Goal: Task Accomplishment & Management: Use online tool/utility

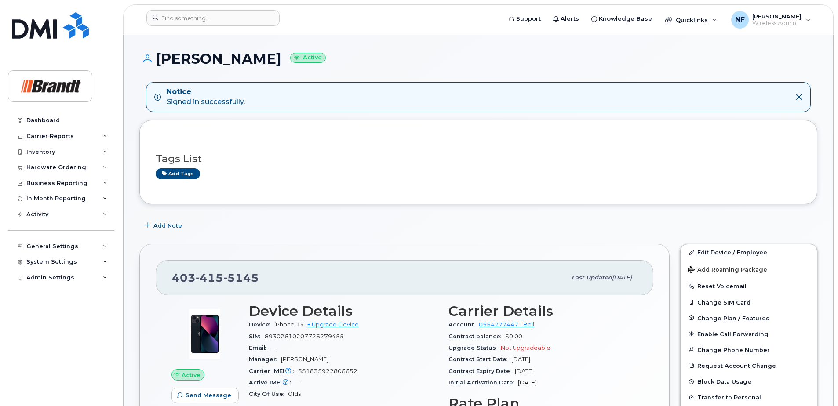
click at [222, 26] on div at bounding box center [320, 19] width 363 height 19
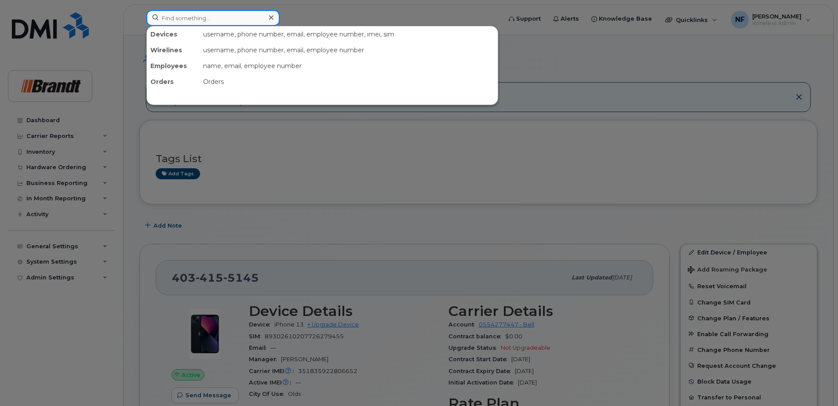
click at [222, 25] on input at bounding box center [212, 18] width 133 height 16
paste input "15879860292"
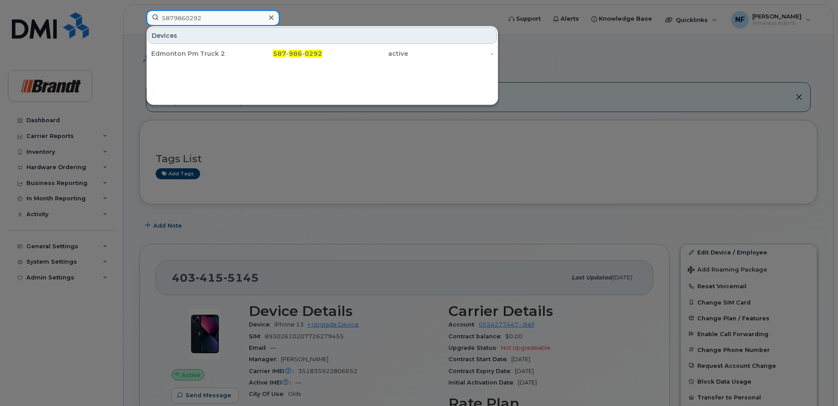
type input "5879860292"
click at [271, 15] on icon at bounding box center [271, 17] width 4 height 7
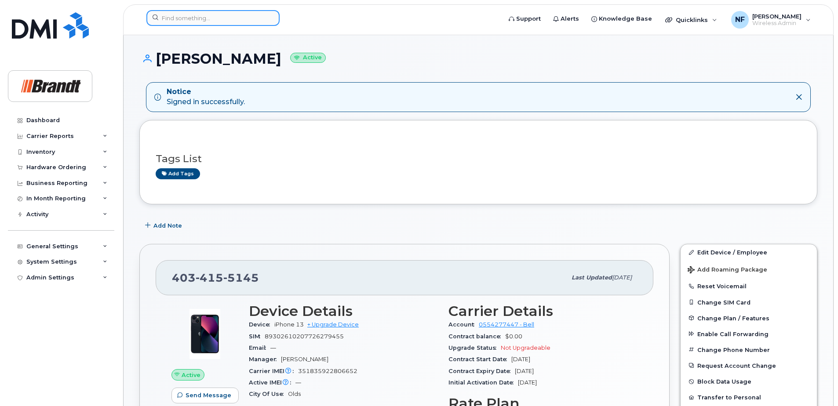
click at [265, 15] on div at bounding box center [212, 18] width 133 height 16
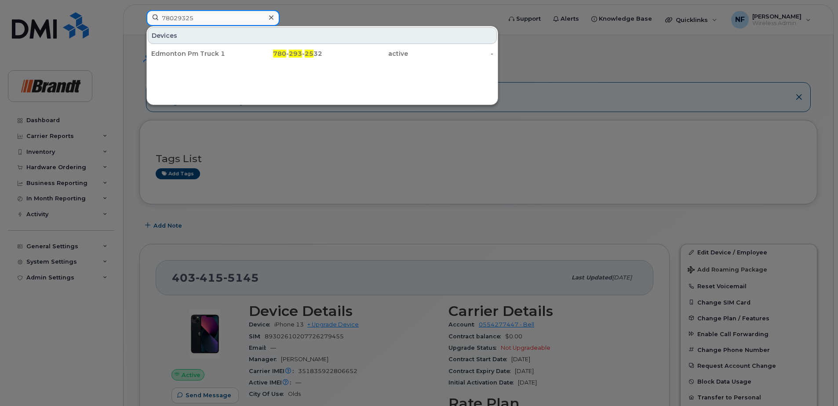
type input "78029325"
click at [272, 17] on icon at bounding box center [271, 17] width 4 height 4
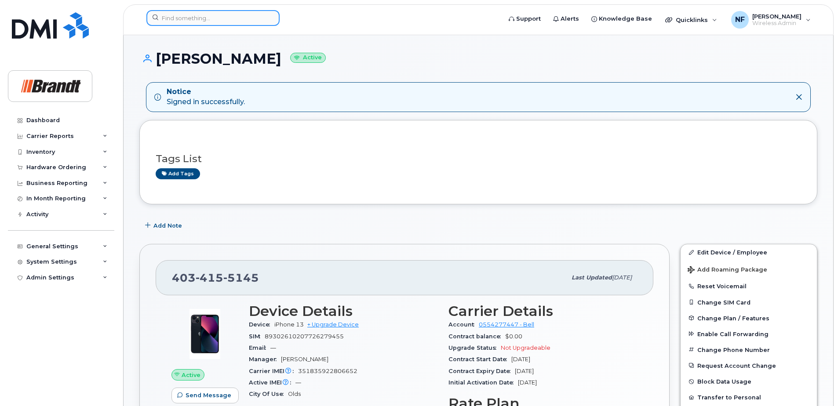
click at [220, 21] on input at bounding box center [212, 18] width 133 height 16
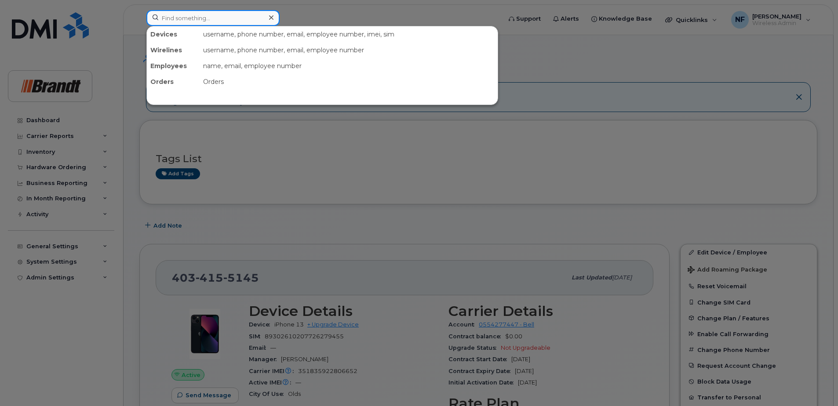
paste input "15879860292"
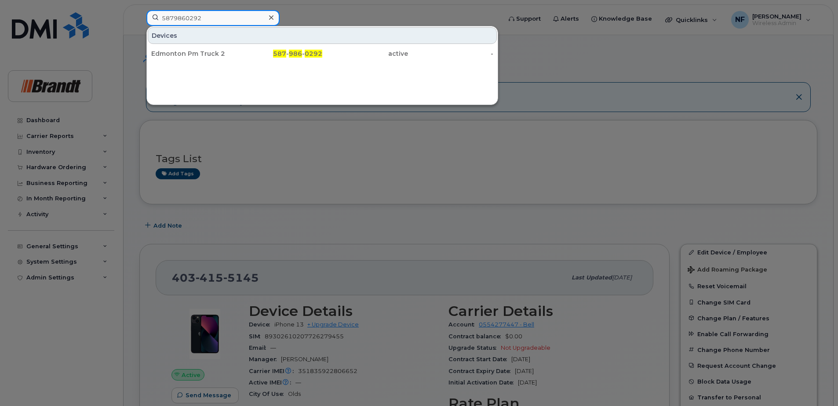
type input "5879860292"
click at [239, 45] on div "Edmonton Pm Truck 2 587 - 986 - 0292 active -" at bounding box center [322, 54] width 351 height 18
click at [241, 50] on div "587 - 986 - 0292" at bounding box center [280, 53] width 86 height 9
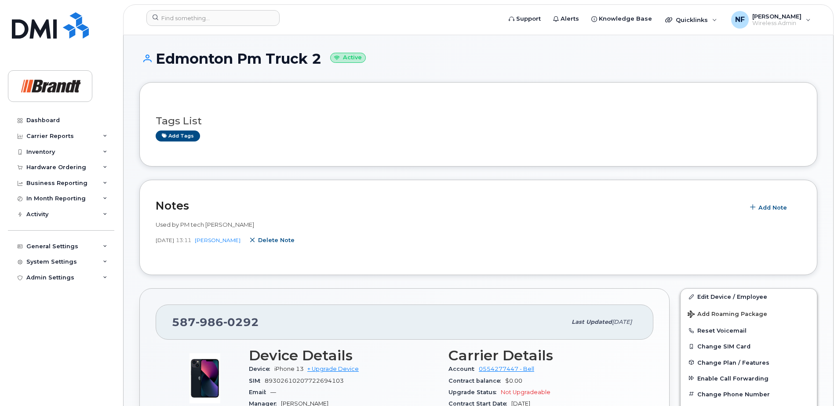
drag, startPoint x: 266, startPoint y: 241, endPoint x: 465, endPoint y: 26, distance: 292.7
click at [255, 241] on icon "button" at bounding box center [253, 241] width 6 height 6
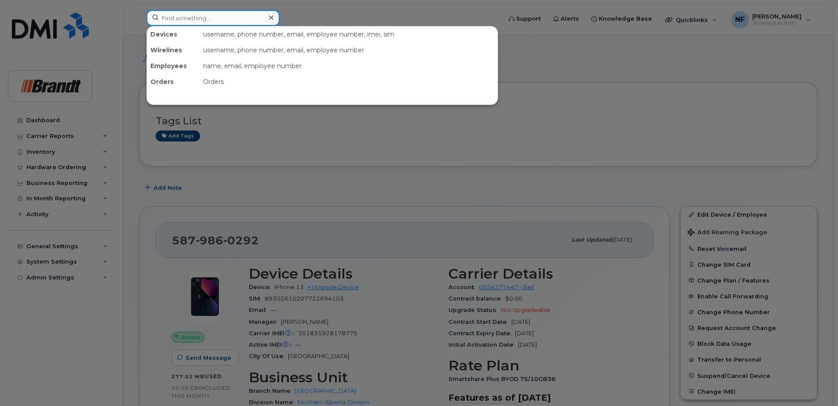
click at [233, 17] on input at bounding box center [212, 18] width 133 height 16
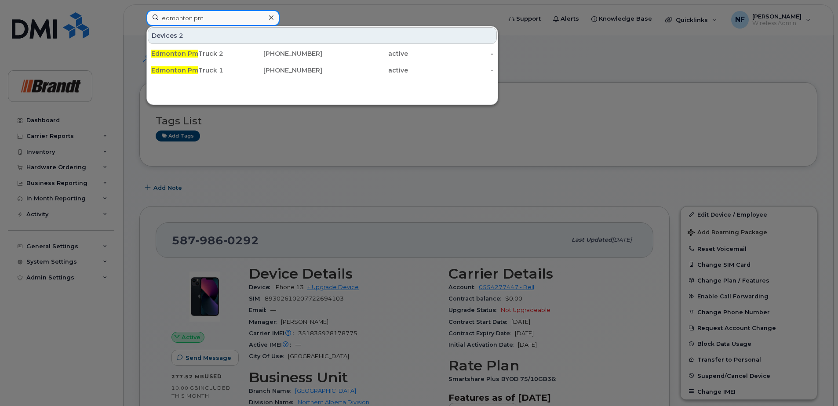
type input "edmonton pm"
click at [230, 71] on div "Edmonton Pm Truck 1" at bounding box center [194, 70] width 86 height 9
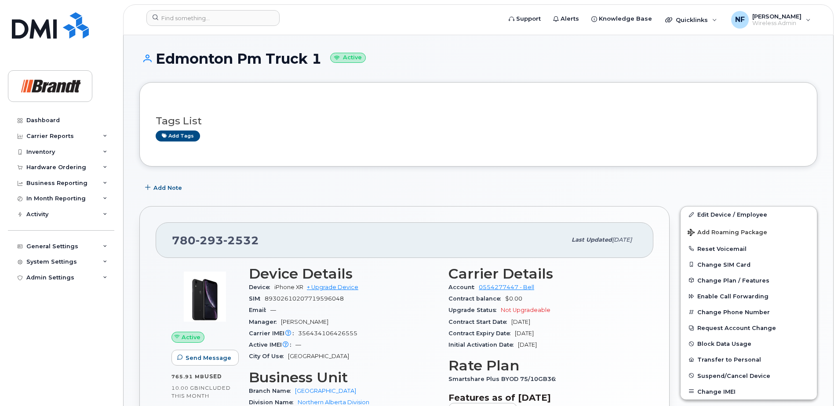
click at [169, 190] on span "Add Note" at bounding box center [167, 188] width 29 height 8
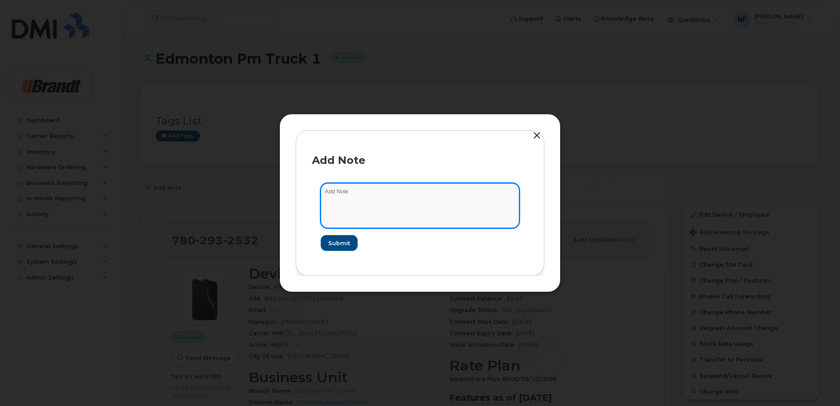
click at [332, 194] on textarea at bounding box center [420, 205] width 199 height 45
click at [353, 196] on textarea at bounding box center [420, 205] width 199 height 45
paste textarea "John Bodnaruk"
type textarea "Phone being used by PM Tech John Bodnaruk"
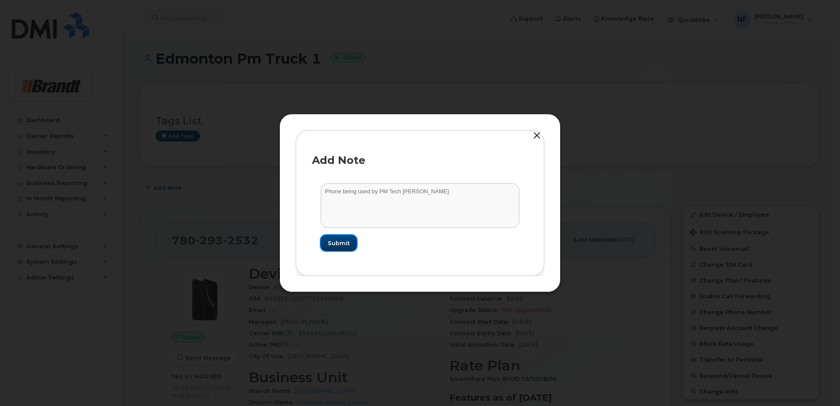
click at [346, 243] on span "Submit" at bounding box center [339, 243] width 22 height 8
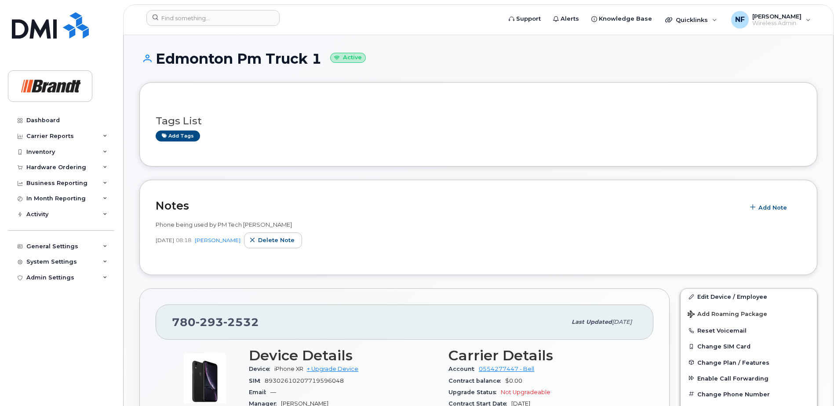
click at [223, 318] on span "293" at bounding box center [241, 322] width 36 height 13
click at [223, 319] on span "293" at bounding box center [241, 322] width 36 height 13
copy span "780 293 2532"
click at [221, 23] on input at bounding box center [212, 18] width 133 height 16
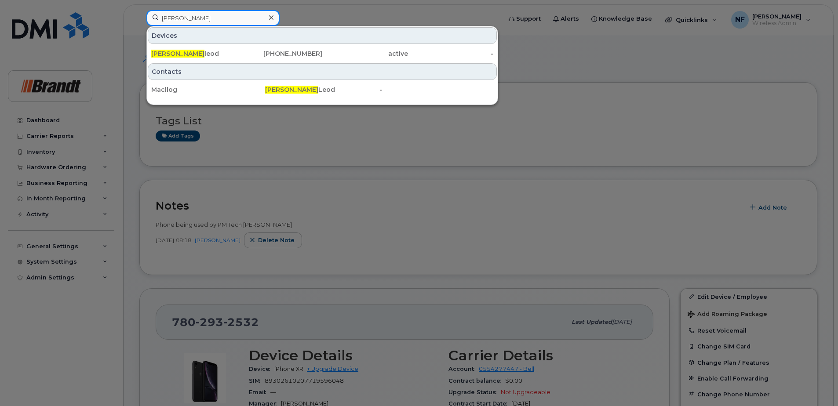
type input "logan mac"
click at [238, 54] on div "902-304-4292" at bounding box center [280, 53] width 86 height 9
